Goal: Transaction & Acquisition: Download file/media

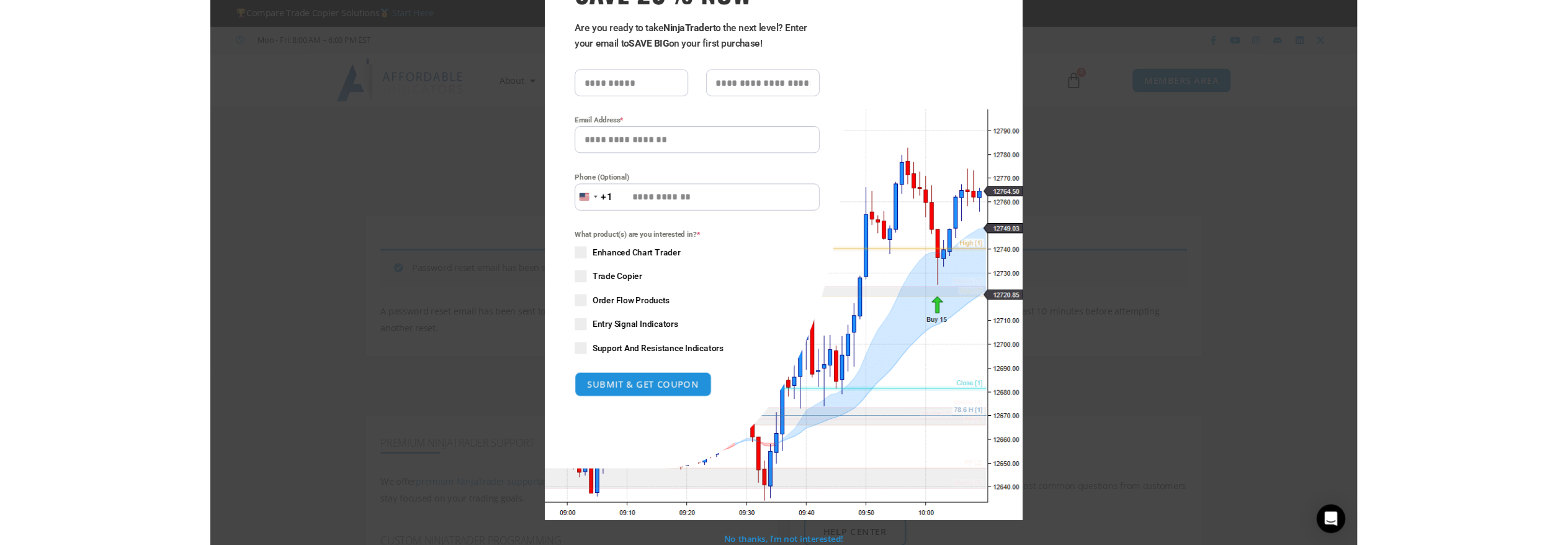
scroll to position [102, 0]
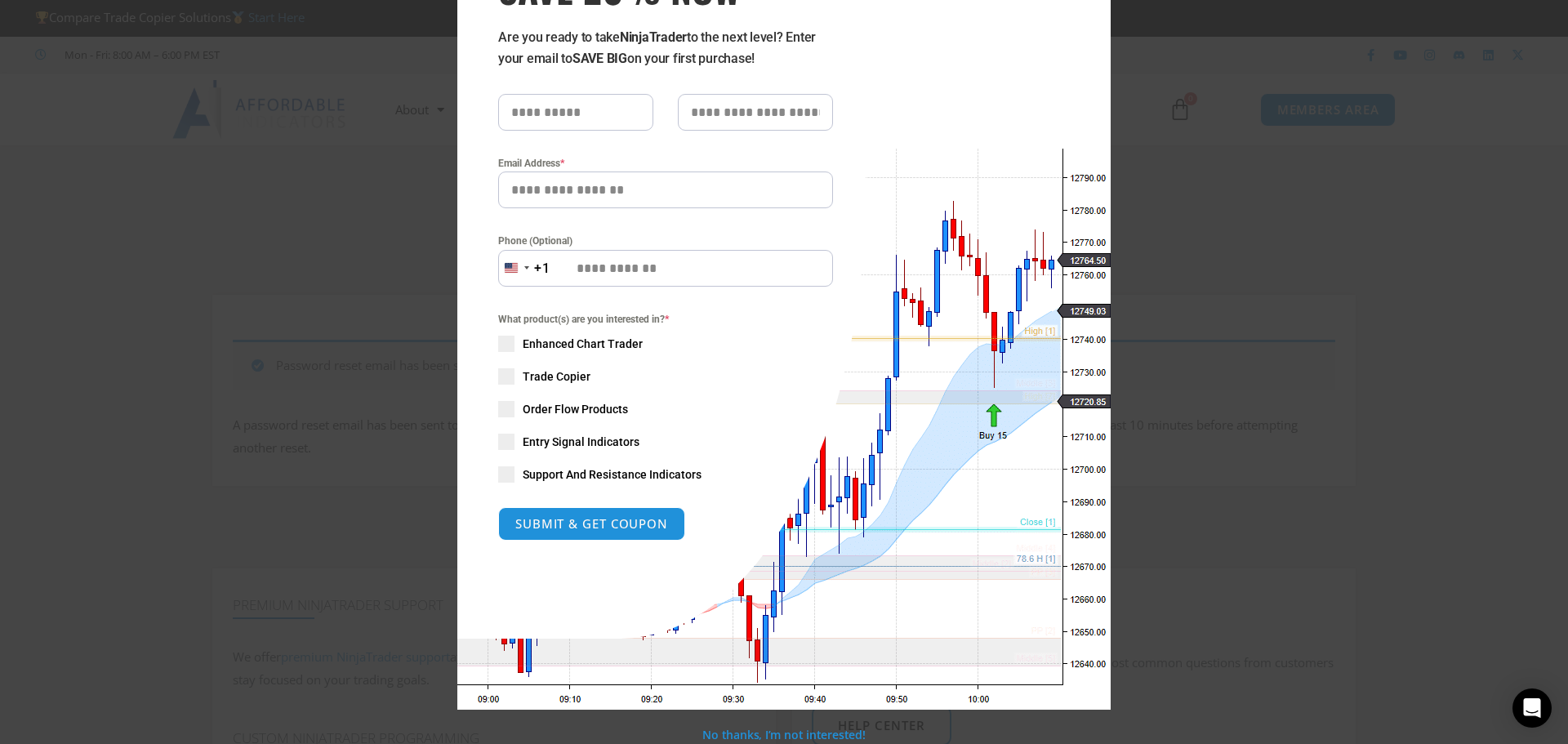
click at [1145, 217] on div "Close this module SAVE 20% NOW Are you ready to take NinjaTrader to the next le…" at bounding box center [784, 372] width 1568 height 744
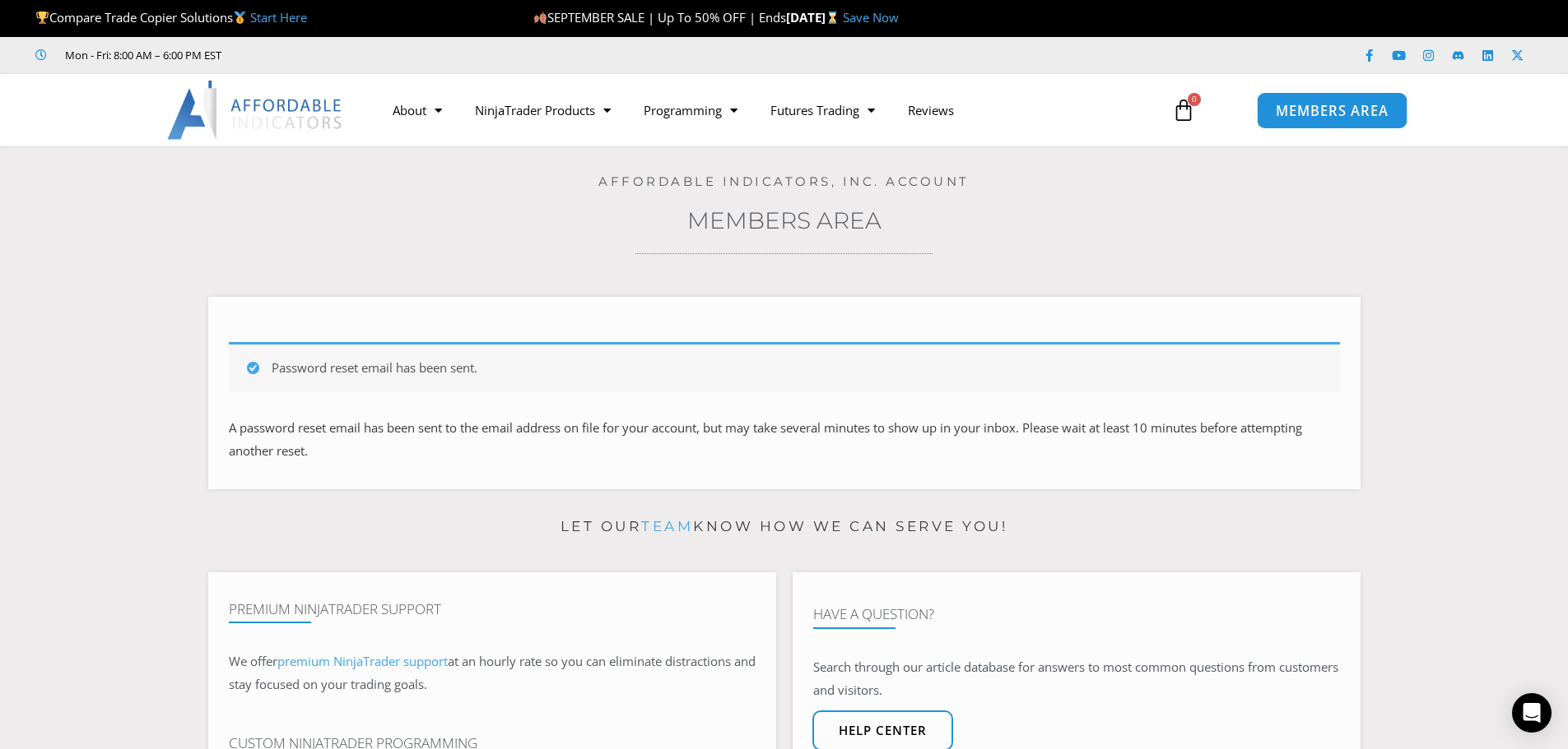
click at [1305, 119] on link "MEMBERS AREA" at bounding box center [1332, 109] width 150 height 37
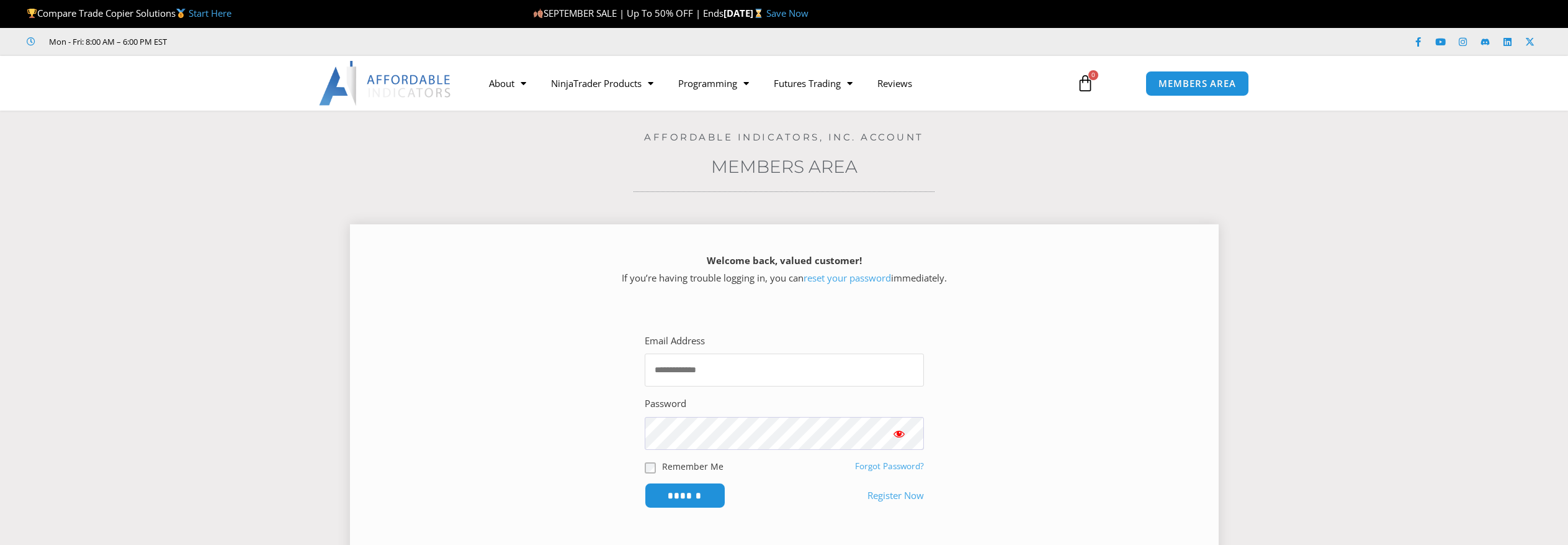
type input "**********"
click at [741, 372] on input "**********" at bounding box center [785, 370] width 279 height 33
click at [689, 495] on input "******" at bounding box center [685, 495] width 85 height 26
click at [687, 488] on input "******" at bounding box center [685, 495] width 85 height 26
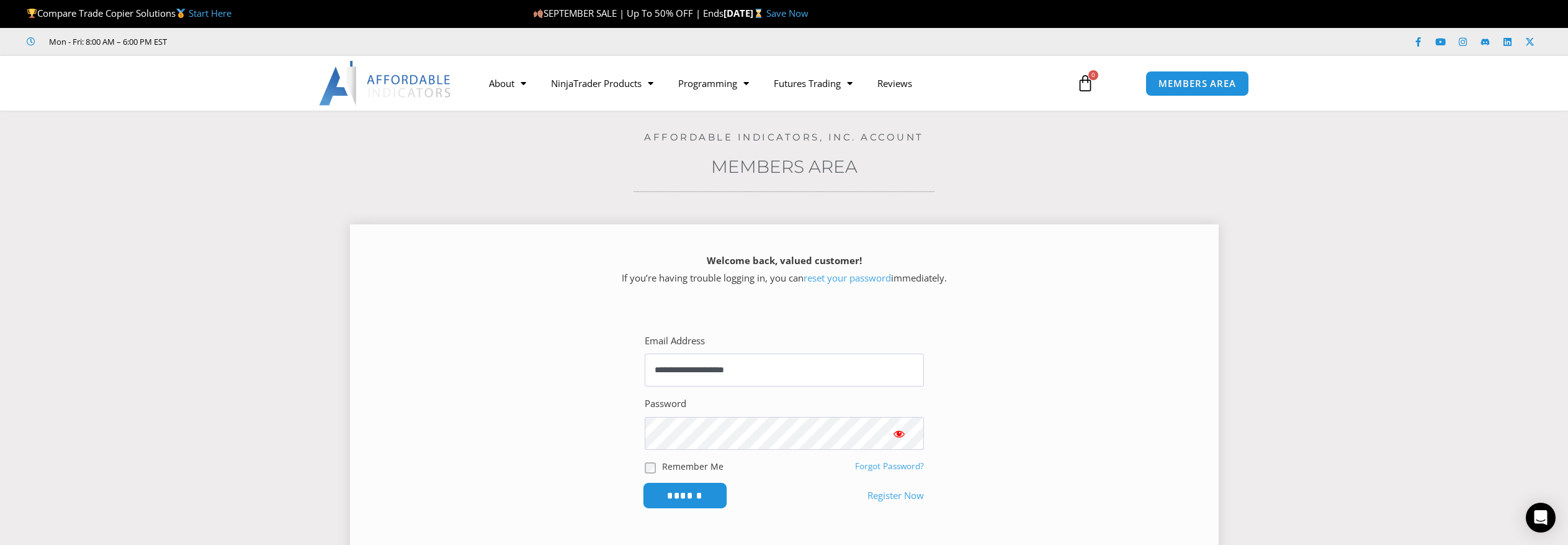
click at [687, 488] on input "******" at bounding box center [685, 495] width 85 height 26
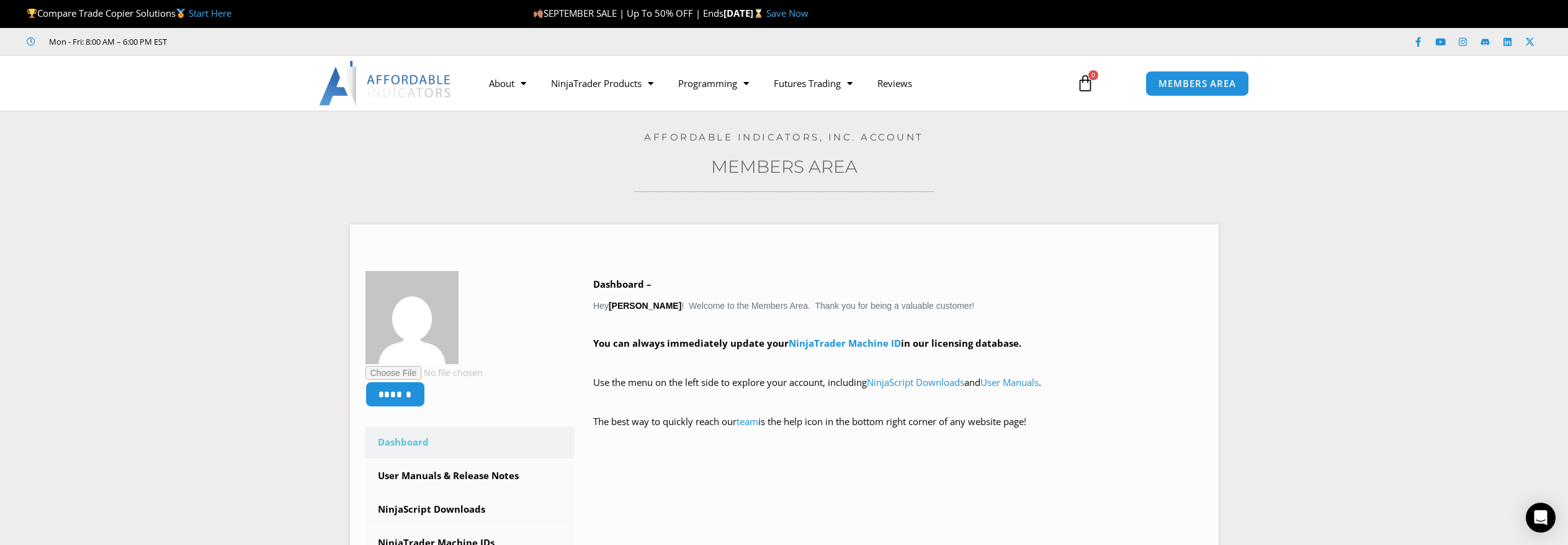
click at [229, 10] on link "Start Here" at bounding box center [210, 13] width 43 height 12
click at [229, 12] on link "Start Here" at bounding box center [210, 13] width 43 height 12
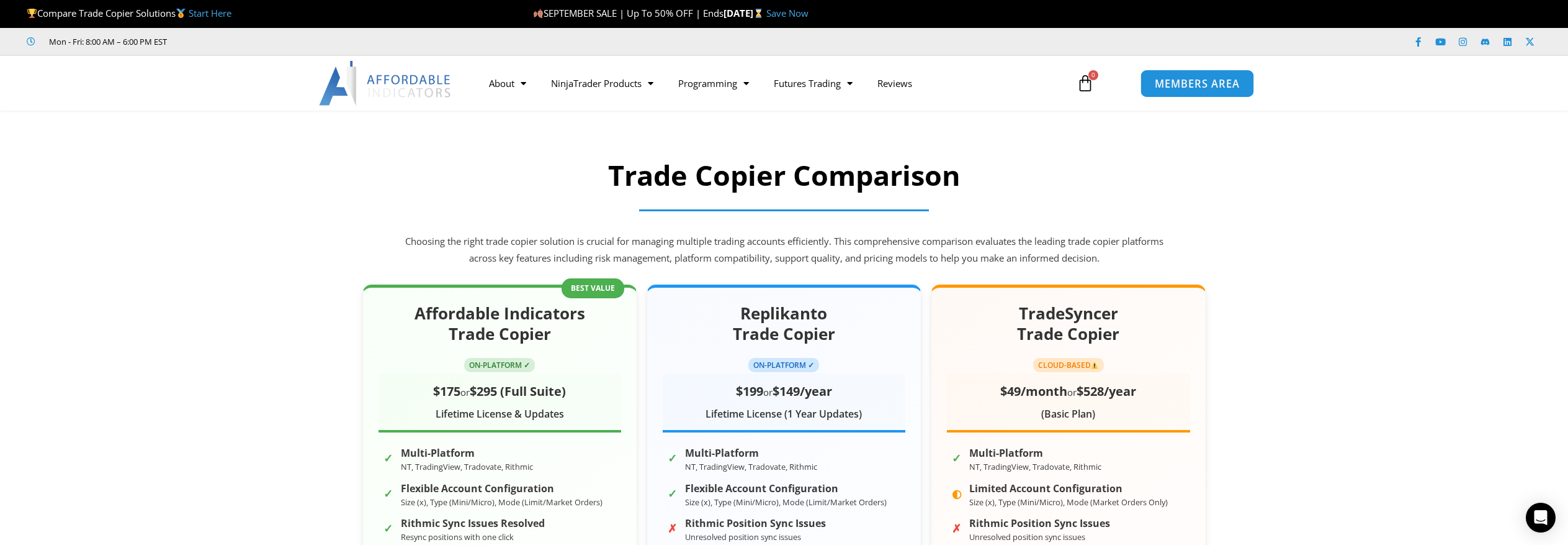
click at [1181, 83] on span "MEMBERS AREA" at bounding box center [1197, 83] width 85 height 10
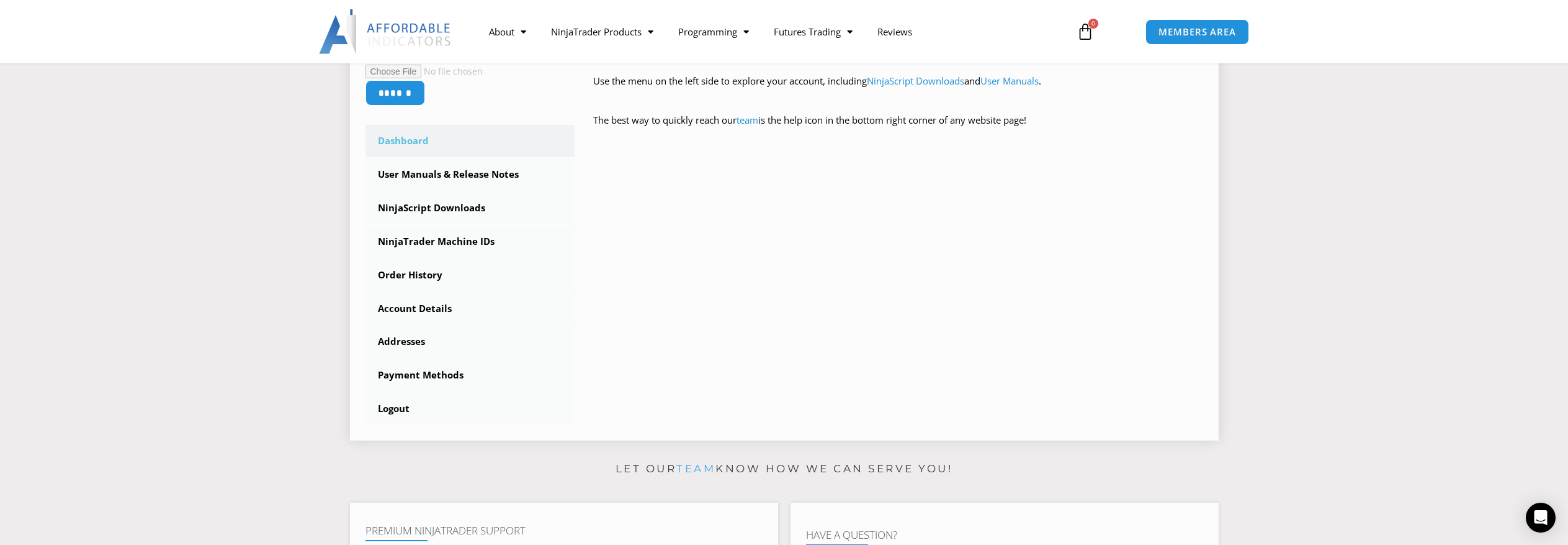
scroll to position [311, 0]
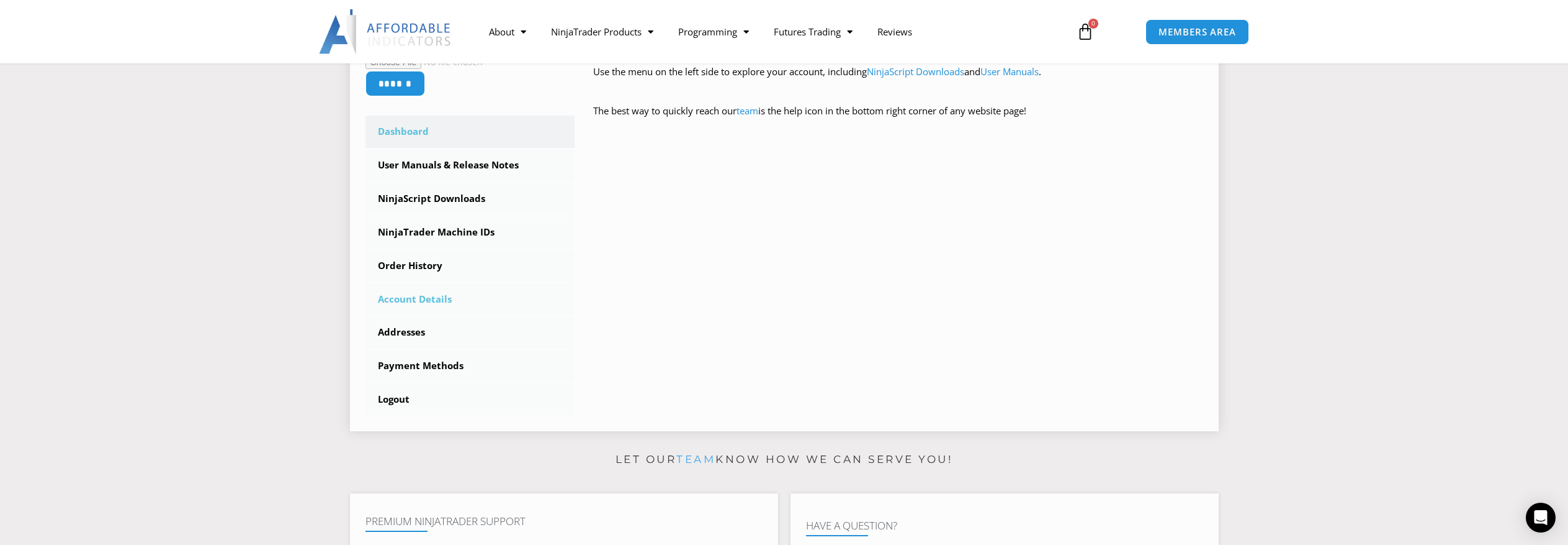
click at [426, 300] on link "Account Details" at bounding box center [471, 300] width 210 height 32
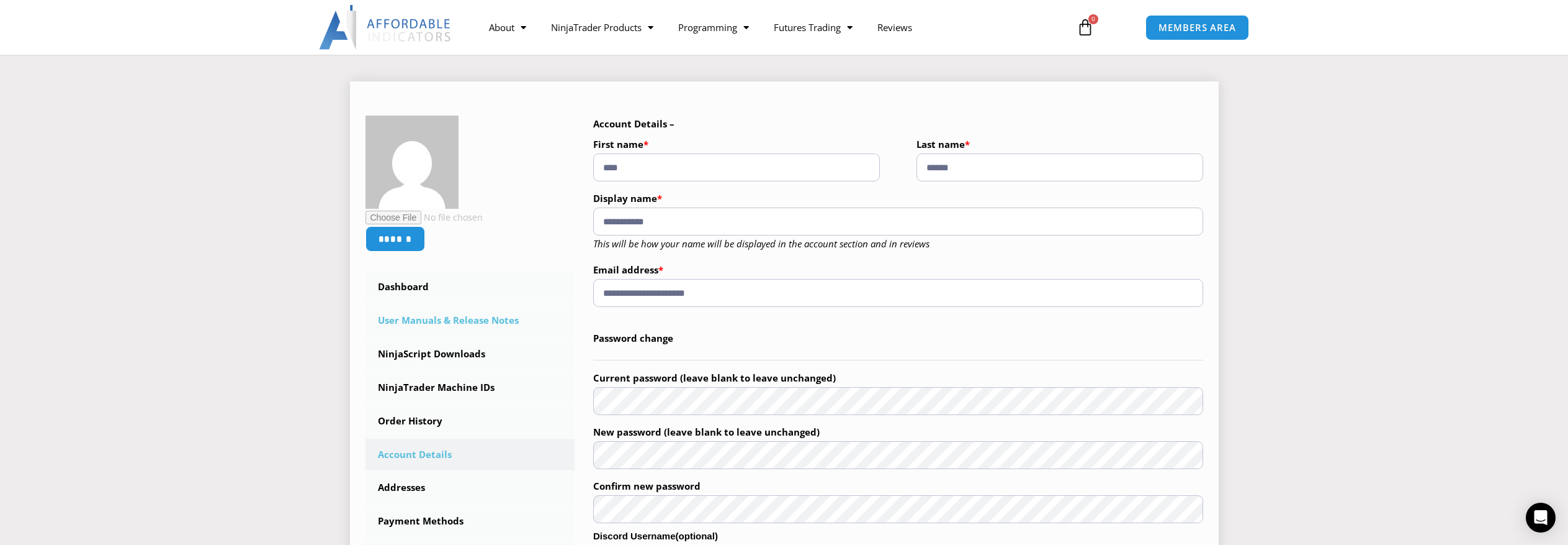
scroll to position [186, 0]
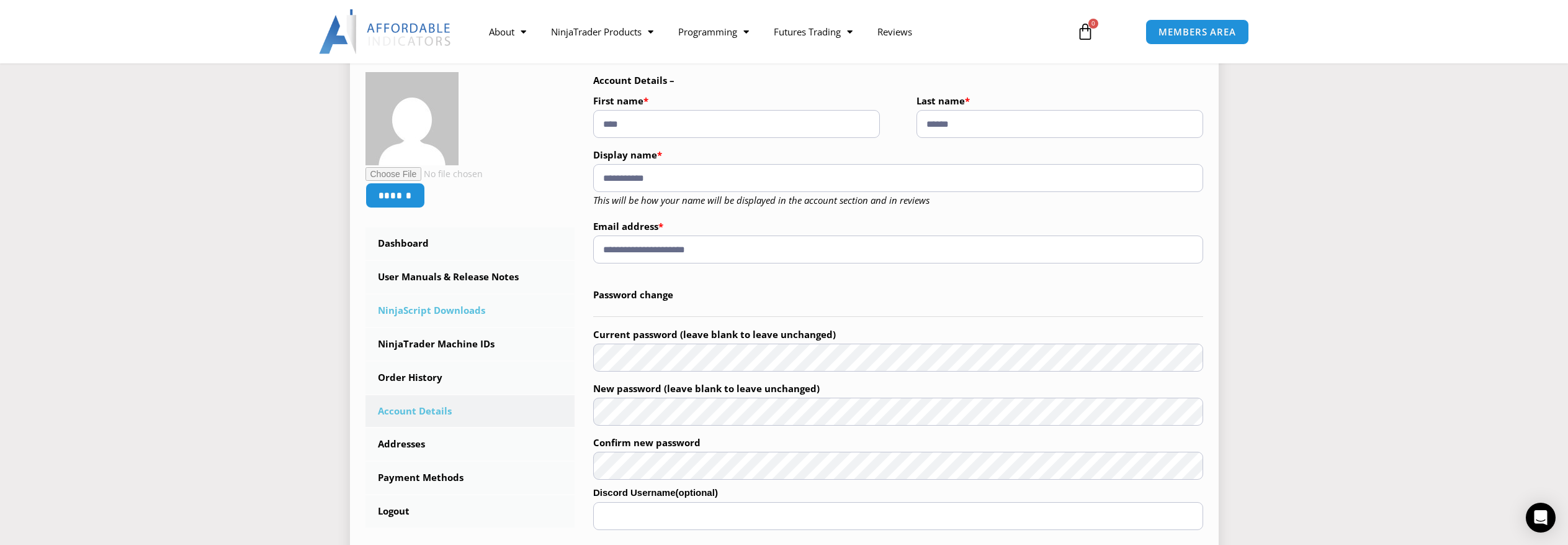
click at [457, 308] on link "NinjaScript Downloads" at bounding box center [471, 311] width 210 height 32
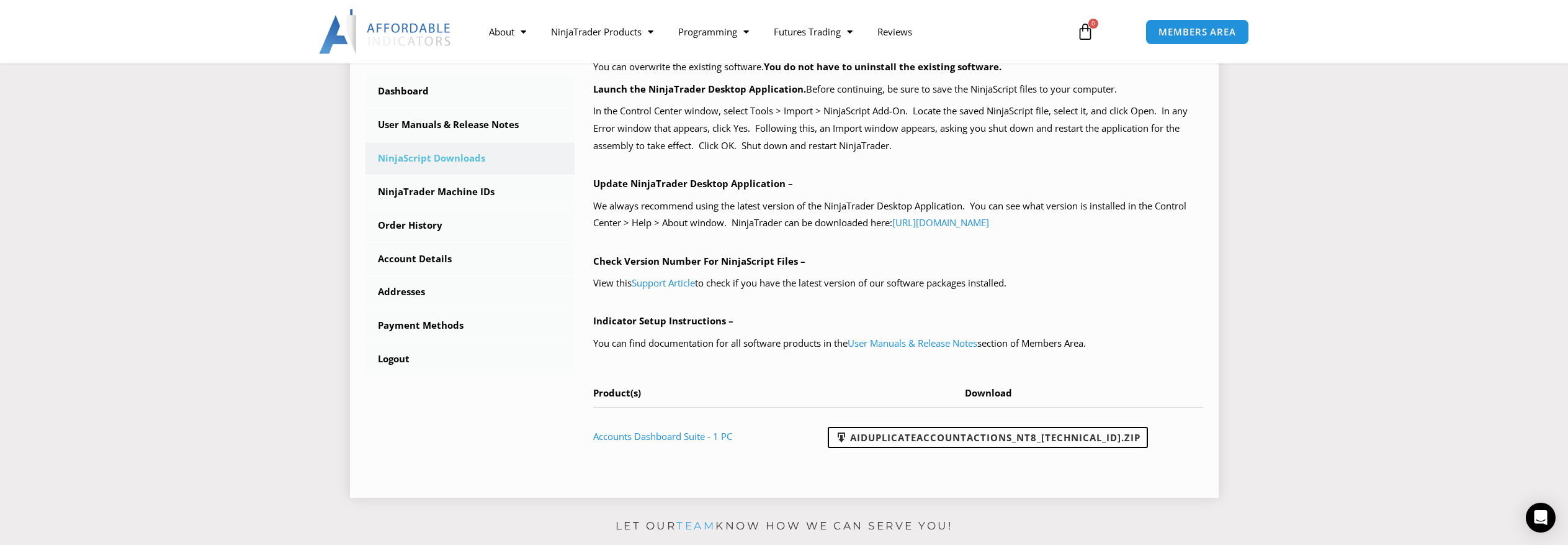
scroll to position [373, 0]
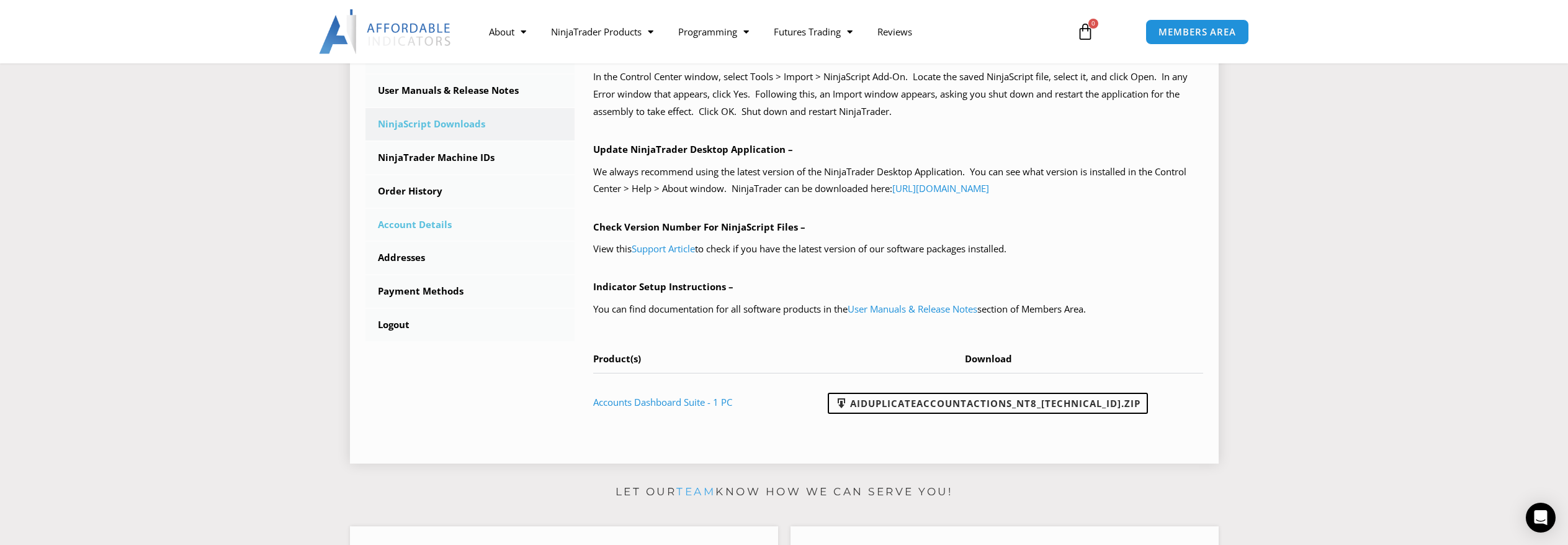
click at [420, 222] on link "Account Details" at bounding box center [471, 225] width 210 height 32
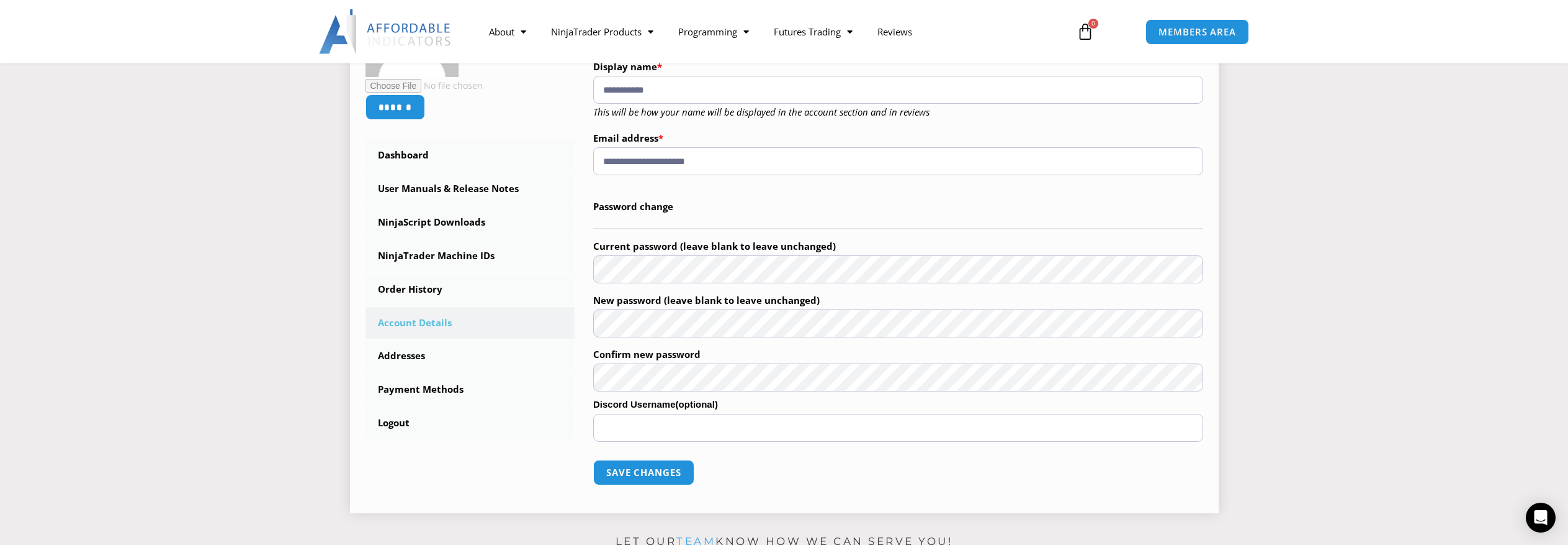
scroll to position [311, 0]
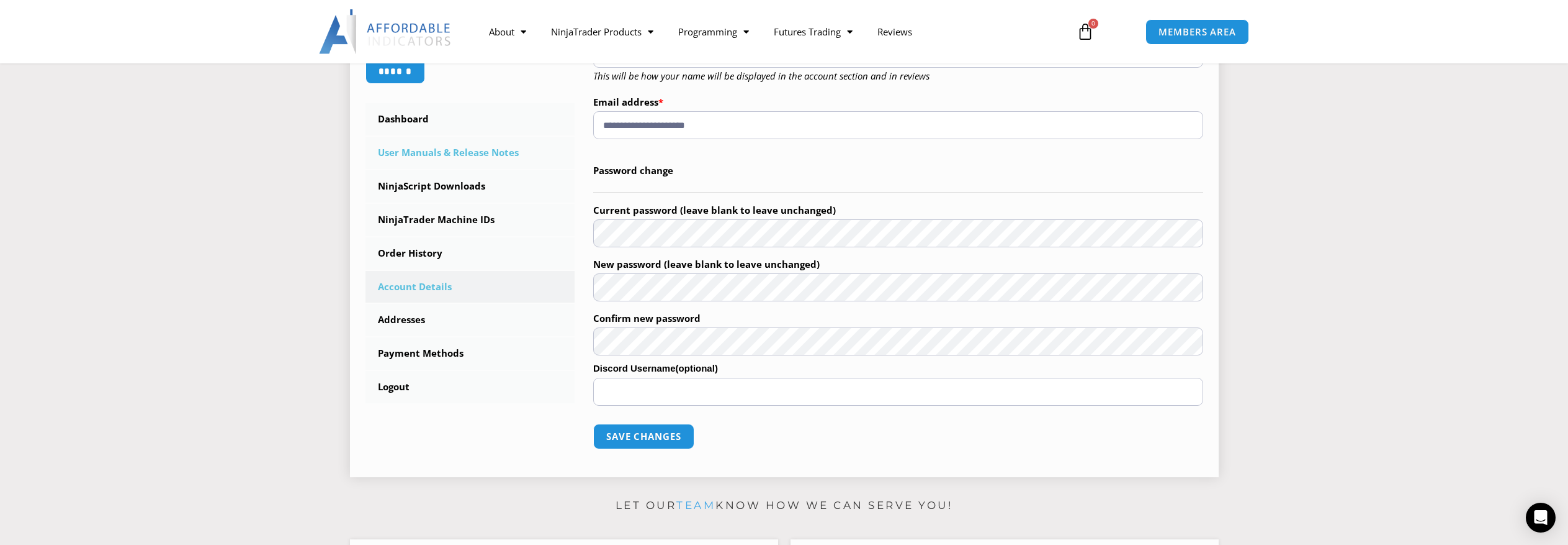
click at [484, 153] on link "User Manuals & Release Notes" at bounding box center [471, 153] width 210 height 32
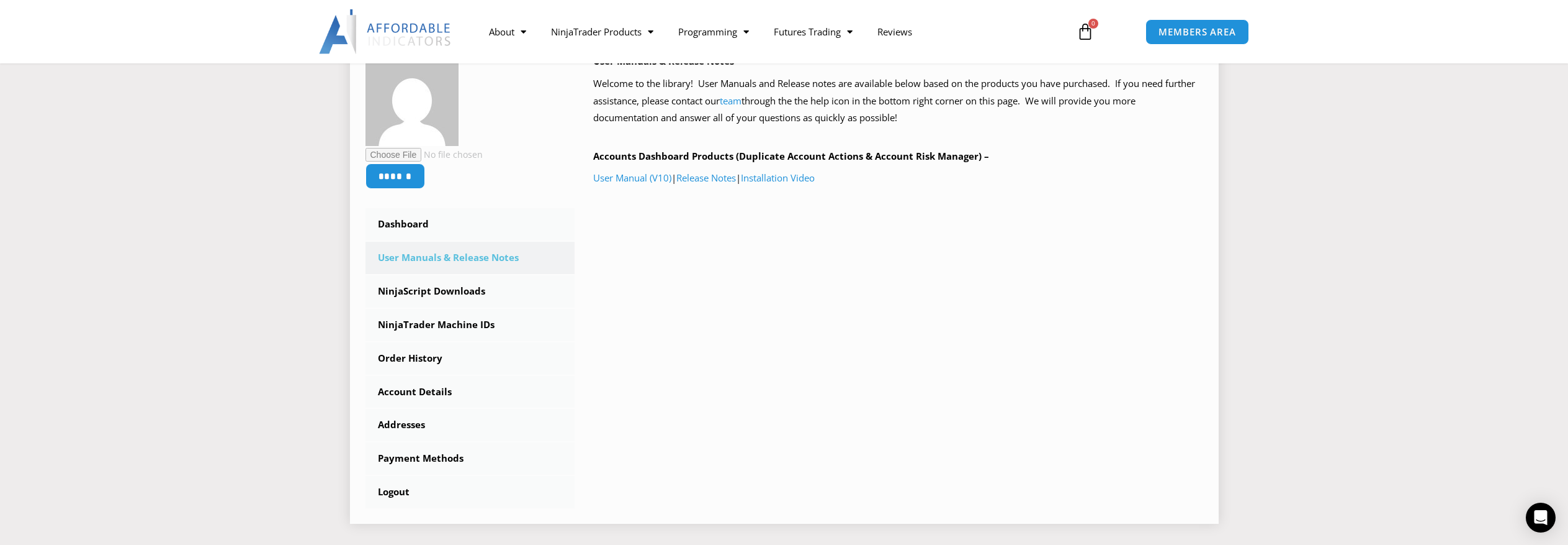
scroll to position [124, 0]
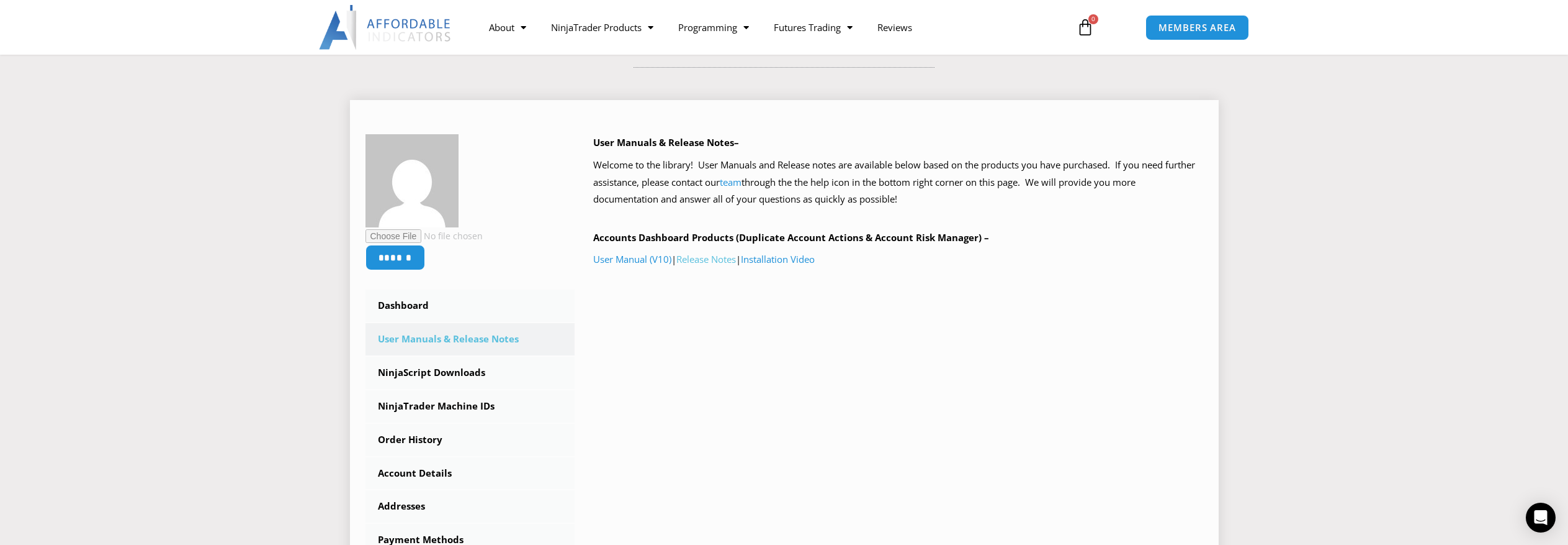
click at [700, 264] on link "Release Notes" at bounding box center [706, 258] width 60 height 12
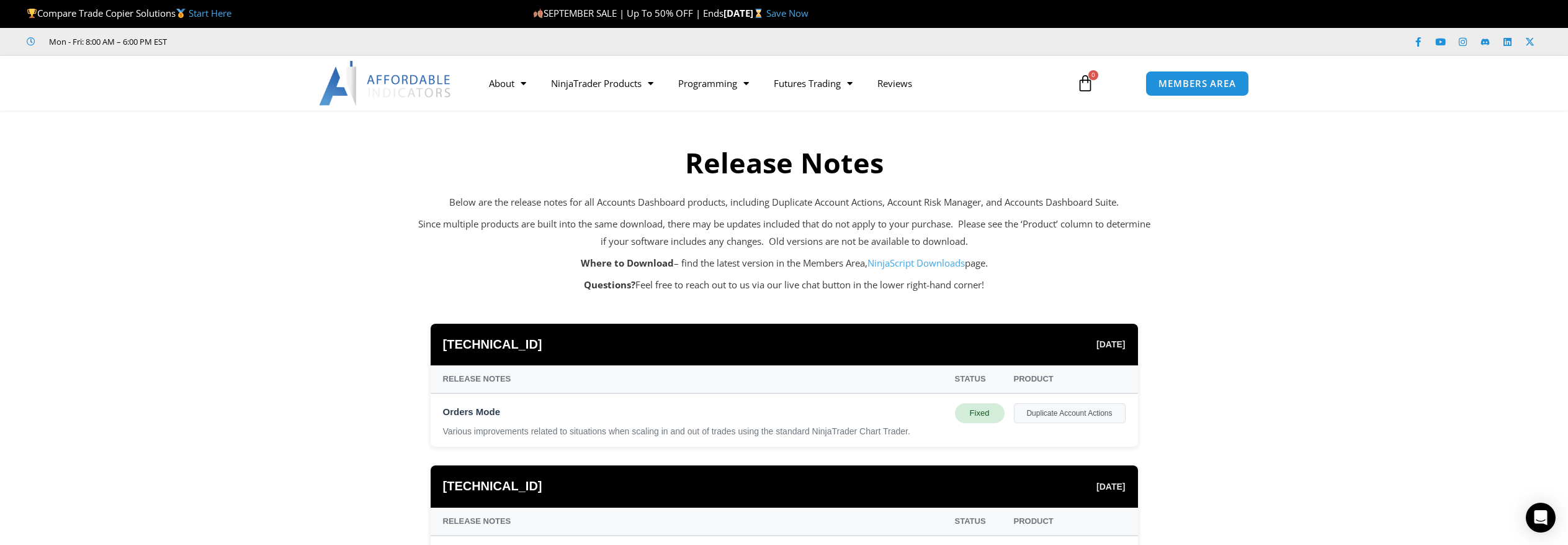
click at [933, 263] on link "NinjaScript Downloads" at bounding box center [916, 262] width 97 height 12
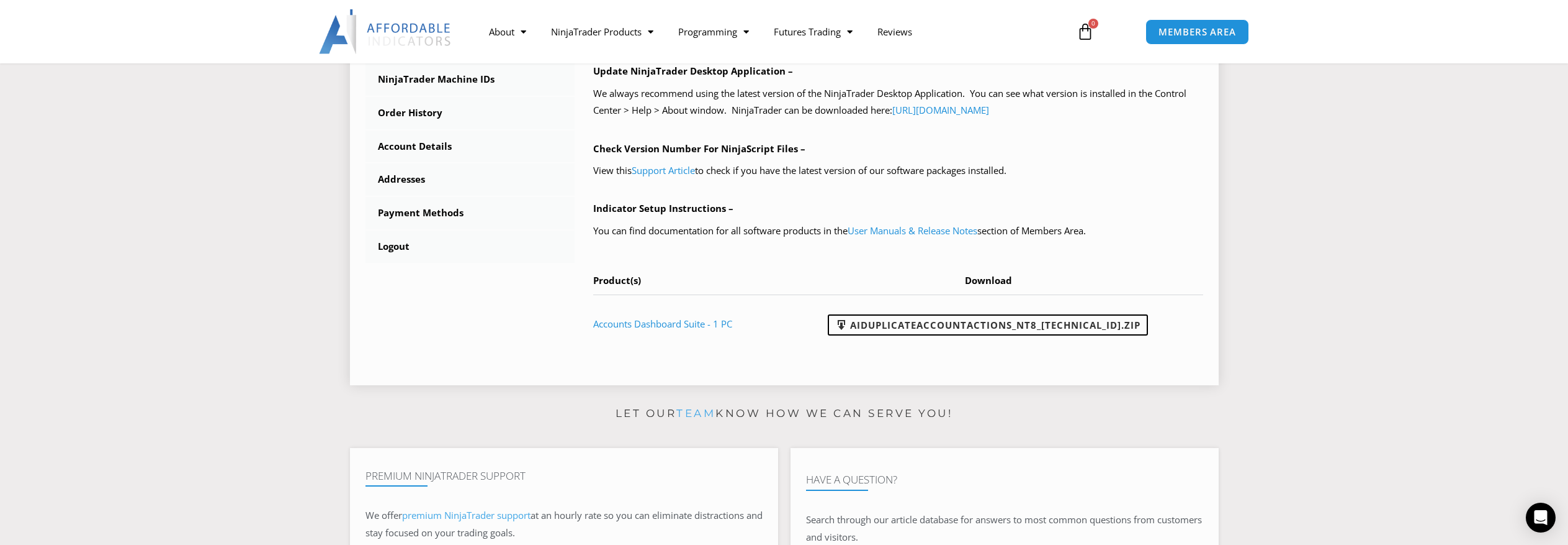
scroll to position [497, 0]
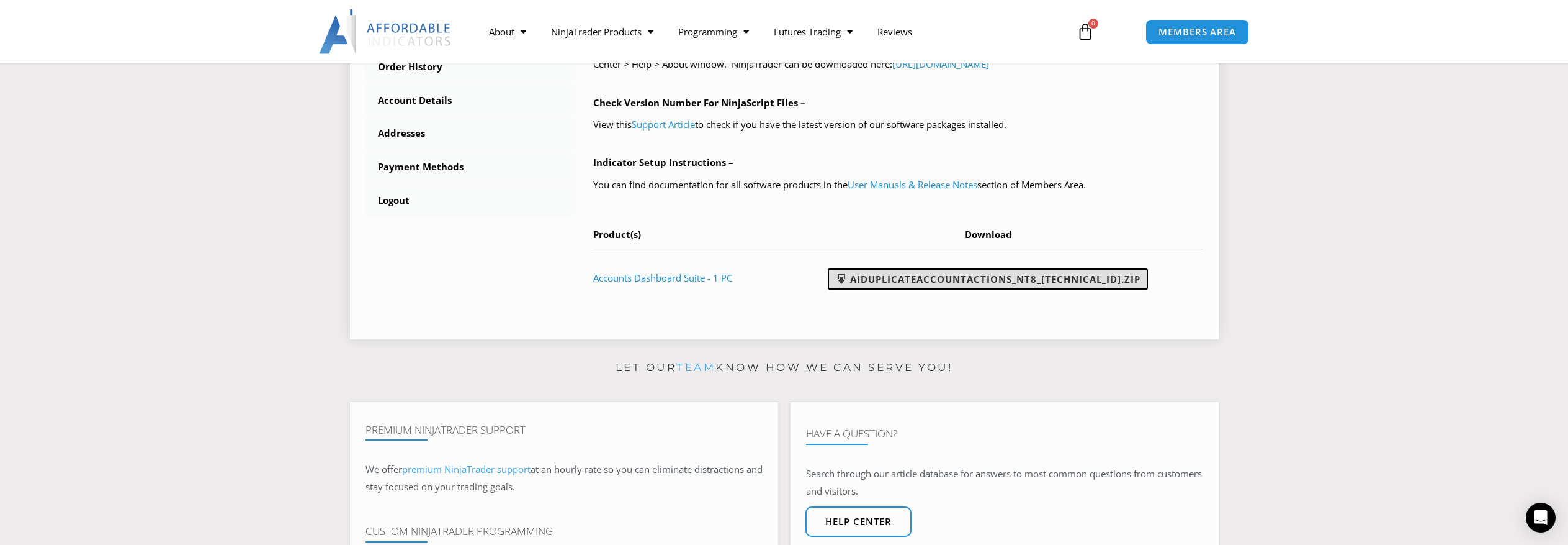
click at [1020, 278] on link "AIDuplicateAccountActions_NT8_[TECHNICAL_ID].zip" at bounding box center [988, 279] width 321 height 21
click at [904, 184] on link "User Manuals & Release Notes" at bounding box center [913, 184] width 130 height 12
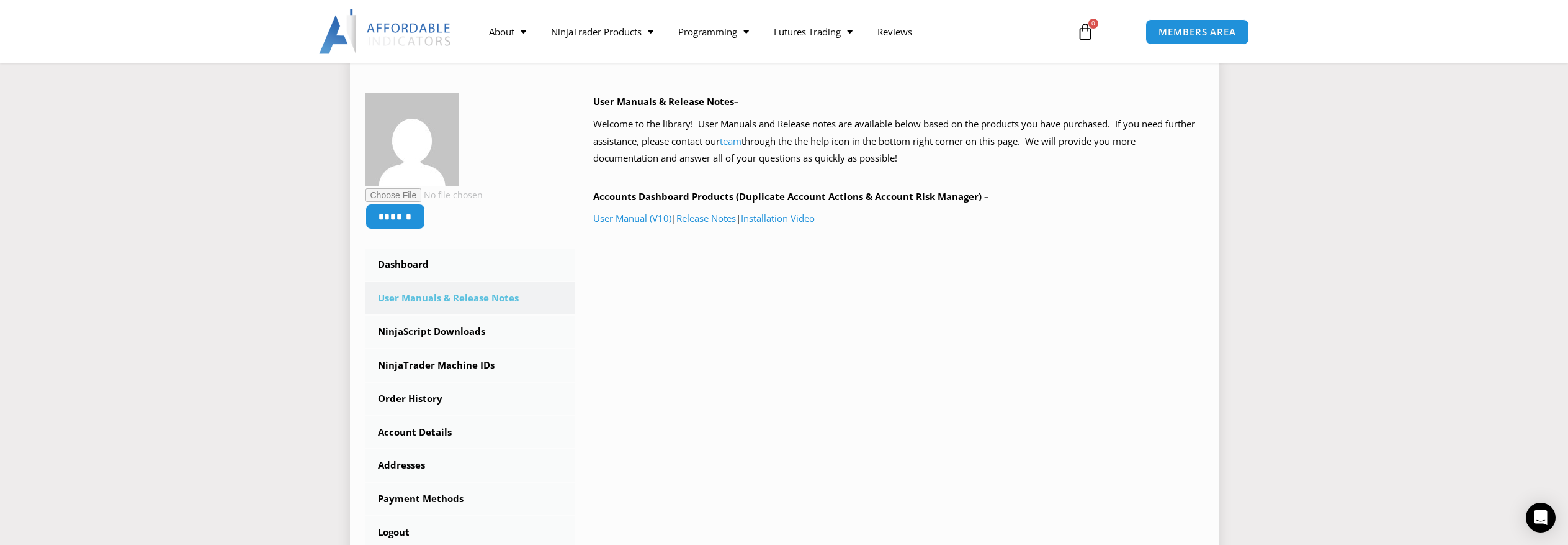
scroll to position [124, 0]
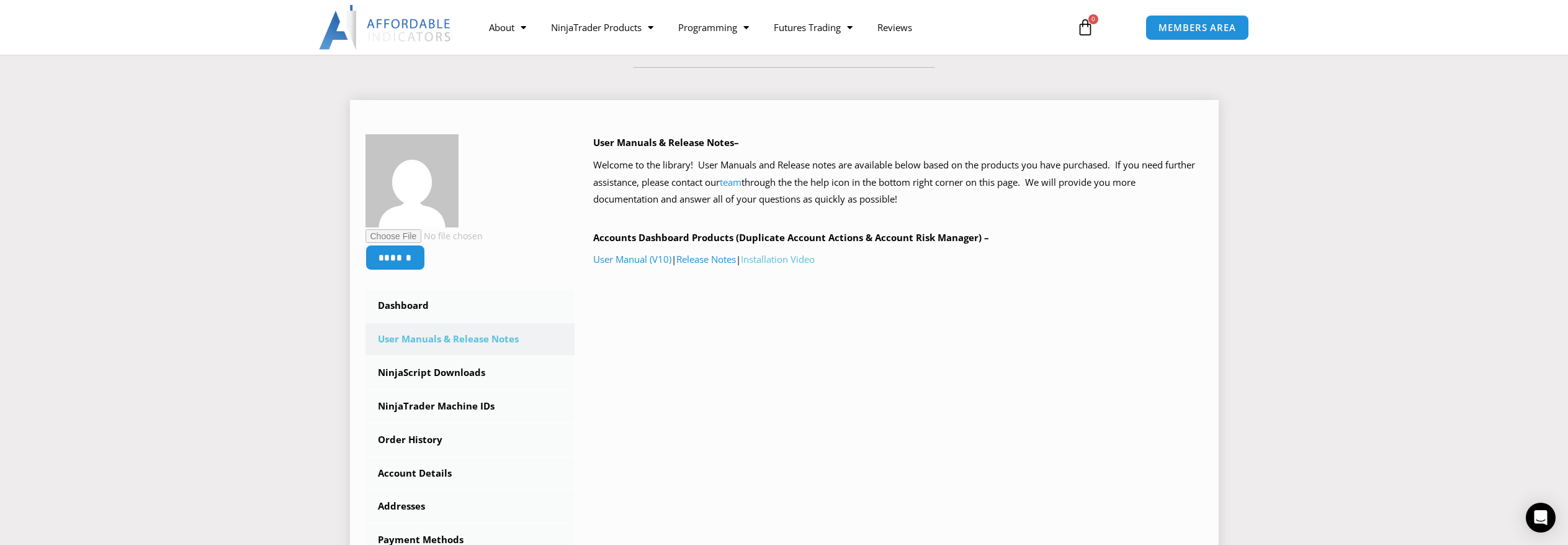
click at [794, 258] on link "Installation Video" at bounding box center [778, 258] width 74 height 12
